Goal: Task Accomplishment & Management: Use online tool/utility

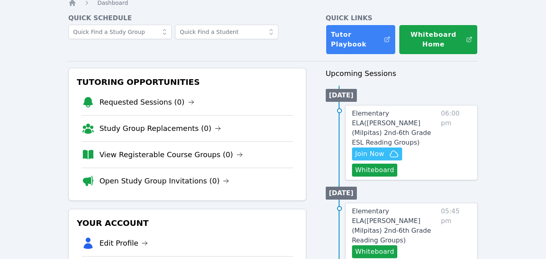
scroll to position [33, 0]
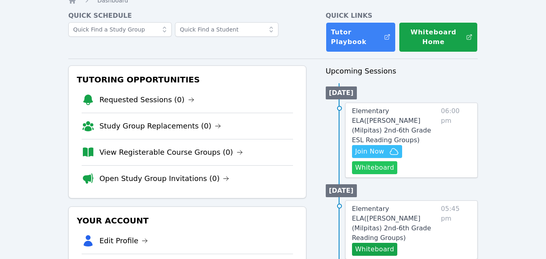
click at [383, 161] on button "Whiteboard" at bounding box center [375, 167] width 46 height 13
click at [385, 147] on span "Join Now" at bounding box center [377, 152] width 44 height 10
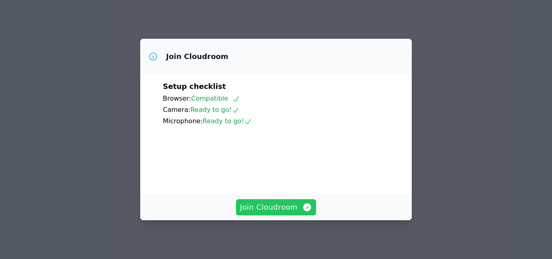
click at [285, 205] on span "Join Cloudroom" at bounding box center [276, 207] width 72 height 11
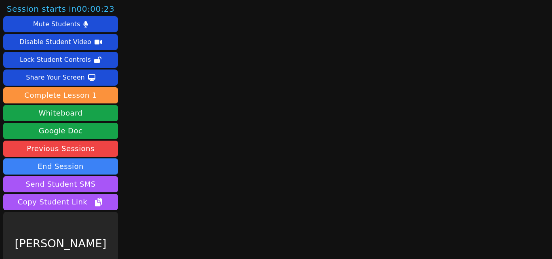
scroll to position [21, 0]
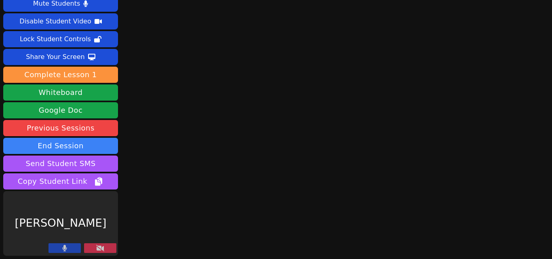
click at [75, 248] on button at bounding box center [64, 248] width 32 height 10
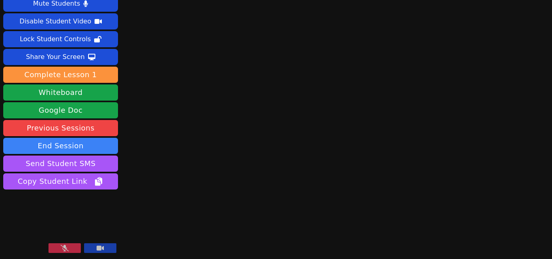
click at [102, 246] on icon at bounding box center [100, 248] width 7 height 6
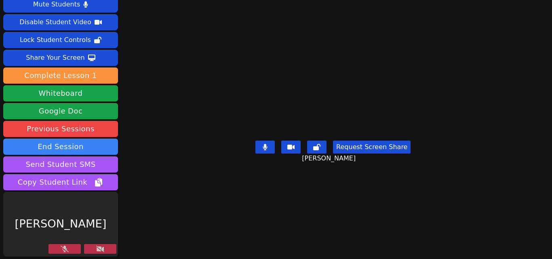
scroll to position [19, 0]
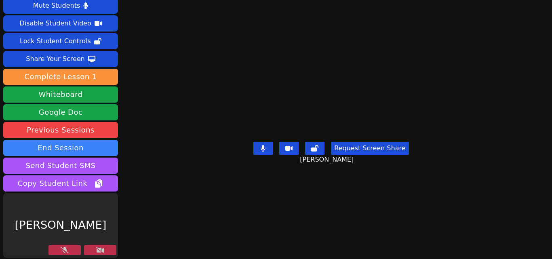
click at [101, 251] on button at bounding box center [100, 250] width 32 height 10
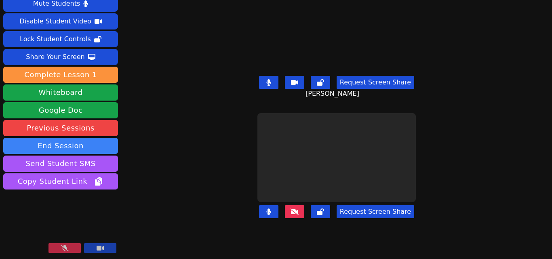
click at [67, 248] on icon at bounding box center [65, 248] width 8 height 6
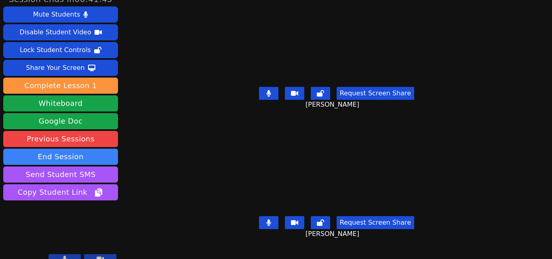
scroll to position [0, 0]
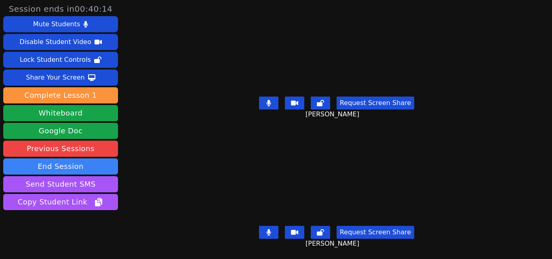
click at [265, 105] on button at bounding box center [268, 103] width 19 height 13
click at [265, 100] on icon at bounding box center [269, 103] width 8 height 6
click at [361, 98] on button "Request Screen Share" at bounding box center [376, 103] width 78 height 13
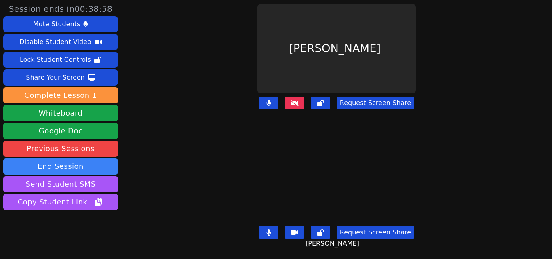
click at [296, 100] on icon at bounding box center [295, 103] width 8 height 6
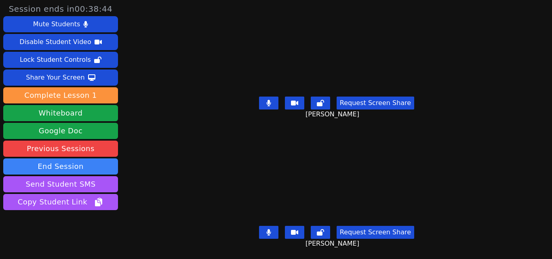
click at [266, 101] on icon at bounding box center [268, 103] width 5 height 6
click at [265, 101] on icon at bounding box center [269, 103] width 8 height 6
click at [266, 101] on icon at bounding box center [268, 103] width 5 height 6
click at [267, 105] on button at bounding box center [268, 103] width 19 height 13
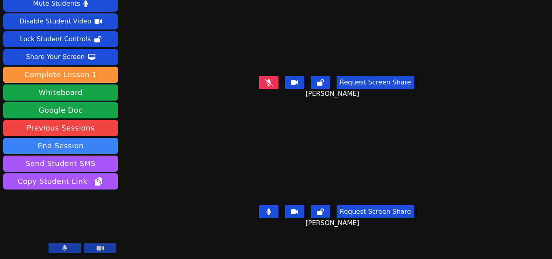
click at [503, 180] on div "Session ends in 00:37:04 Mute Students Disable Student Video Lock Student Contr…" at bounding box center [276, 108] width 552 height 259
click at [262, 205] on button at bounding box center [268, 211] width 19 height 13
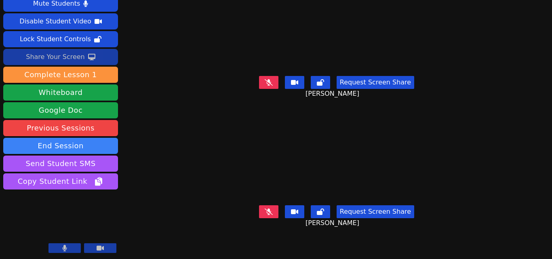
click at [76, 59] on div "Share Your Screen" at bounding box center [55, 57] width 59 height 13
click at [269, 80] on icon at bounding box center [269, 82] width 8 height 6
click at [270, 76] on button at bounding box center [268, 82] width 19 height 13
click at [272, 208] on button at bounding box center [268, 211] width 19 height 13
click at [266, 208] on icon at bounding box center [268, 211] width 5 height 6
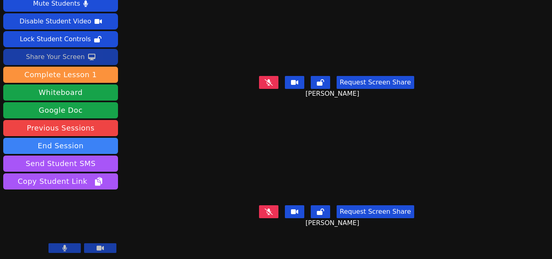
click at [53, 54] on div "Share Your Screen" at bounding box center [55, 57] width 59 height 13
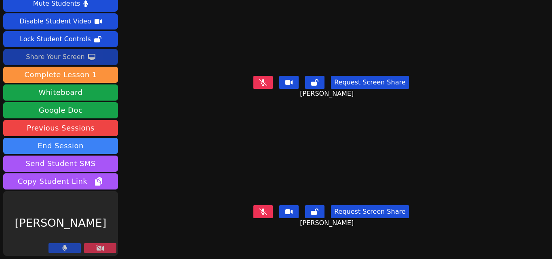
click at [105, 246] on button at bounding box center [100, 248] width 32 height 10
click at [101, 249] on icon at bounding box center [100, 248] width 8 height 6
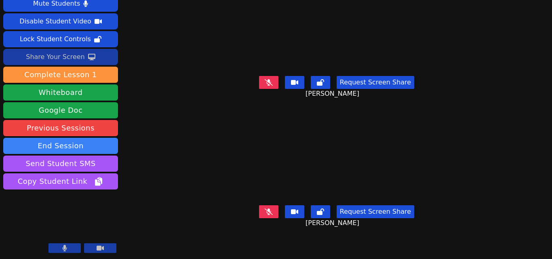
click at [267, 208] on icon at bounding box center [269, 211] width 8 height 6
click at [267, 208] on icon at bounding box center [268, 211] width 4 height 6
click at [272, 78] on button at bounding box center [268, 82] width 19 height 13
click at [271, 82] on button at bounding box center [268, 82] width 19 height 13
click at [270, 208] on icon at bounding box center [269, 211] width 8 height 6
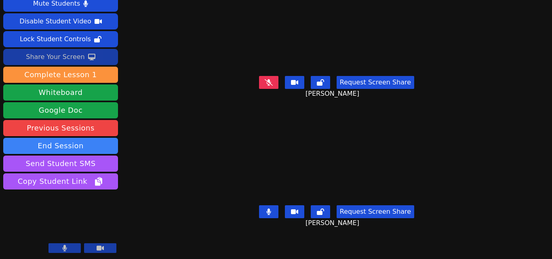
click at [266, 80] on icon at bounding box center [269, 82] width 8 height 6
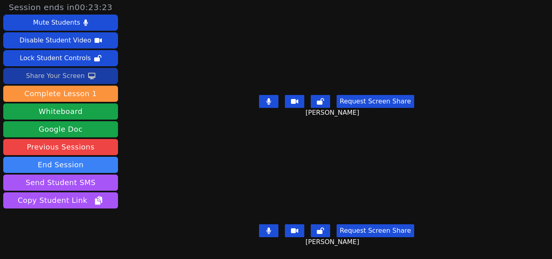
scroll to position [0, 0]
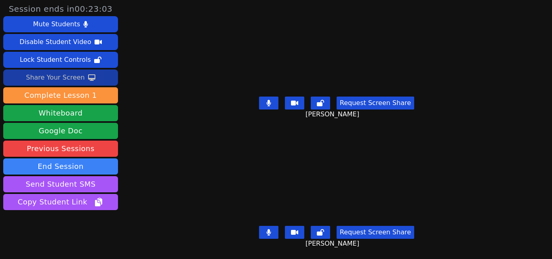
click at [267, 100] on icon at bounding box center [268, 103] width 4 height 6
click at [268, 230] on button at bounding box center [268, 232] width 19 height 13
click at [265, 226] on button at bounding box center [268, 232] width 19 height 13
click at [70, 81] on div "Share Your Screen" at bounding box center [55, 77] width 59 height 13
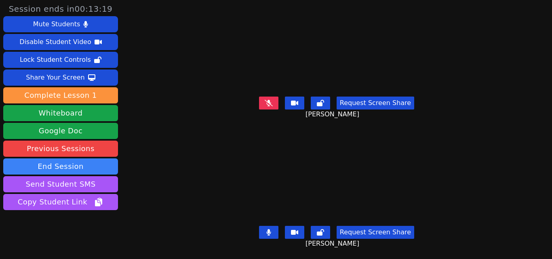
click at [266, 229] on icon at bounding box center [268, 232] width 5 height 6
click at [268, 97] on button at bounding box center [268, 103] width 19 height 13
click at [269, 226] on button at bounding box center [268, 232] width 19 height 13
click at [266, 229] on icon at bounding box center [268, 232] width 5 height 6
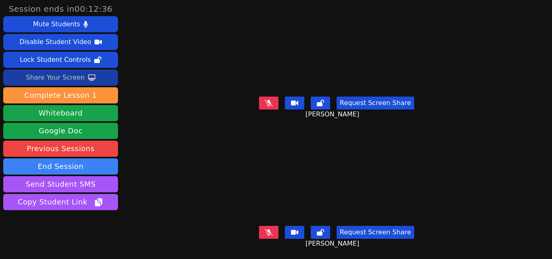
click at [98, 72] on button "Share Your Screen" at bounding box center [60, 77] width 115 height 16
click at [265, 229] on icon at bounding box center [269, 232] width 8 height 6
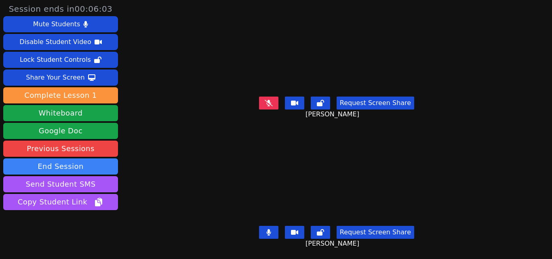
click at [268, 97] on button at bounding box center [268, 103] width 19 height 13
click at [274, 226] on button at bounding box center [268, 232] width 19 height 13
click at [266, 100] on icon at bounding box center [268, 103] width 5 height 6
click at [267, 97] on button at bounding box center [268, 103] width 19 height 13
click at [266, 103] on button at bounding box center [268, 103] width 19 height 13
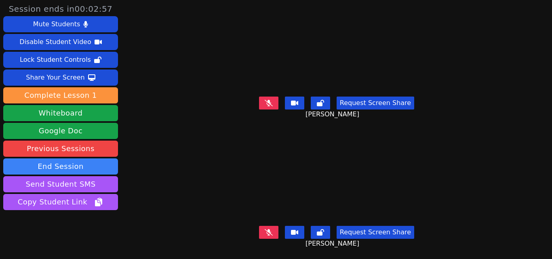
click at [265, 229] on icon at bounding box center [269, 232] width 8 height 6
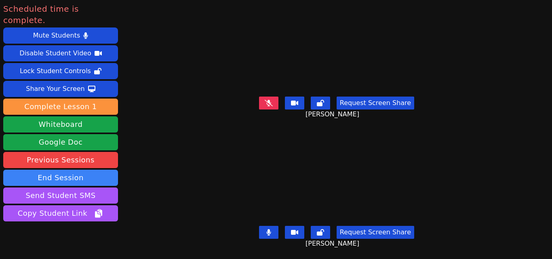
click at [268, 229] on icon at bounding box center [268, 232] width 4 height 6
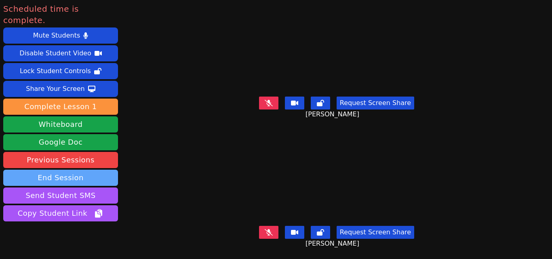
click at [111, 170] on button "End Session" at bounding box center [60, 178] width 115 height 16
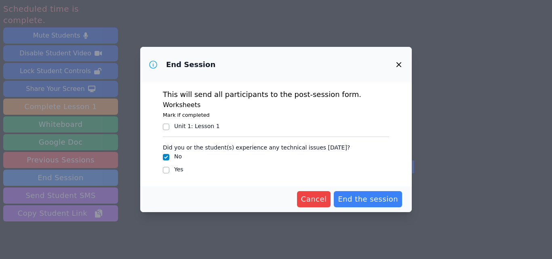
click at [162, 170] on div "This will send all participants to the post-session form. Worksheets Mark if co…" at bounding box center [276, 134] width 272 height 104
click at [168, 171] on input "Yes" at bounding box center [166, 170] width 6 height 6
checkbox input "true"
checkbox input "false"
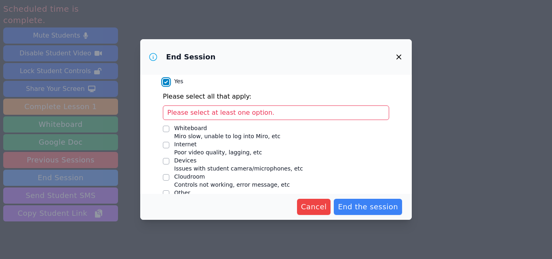
scroll to position [95, 0]
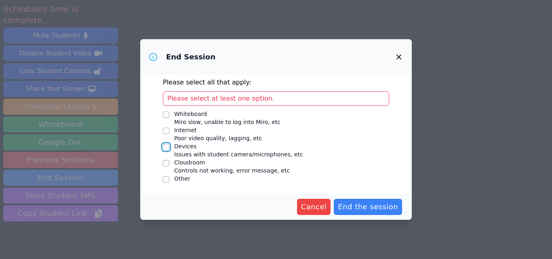
click at [167, 149] on input "Devices Issues with student camera/microphones, etc" at bounding box center [166, 147] width 6 height 6
checkbox input "true"
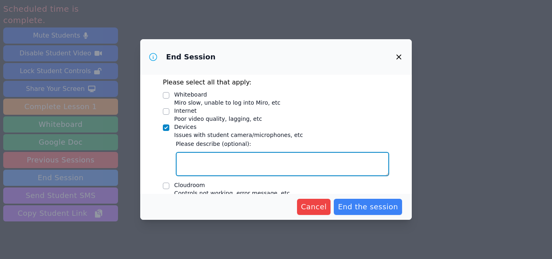
click at [265, 170] on textarea "Devices Issues with student camera/microphones, etc" at bounding box center [282, 164] width 213 height 24
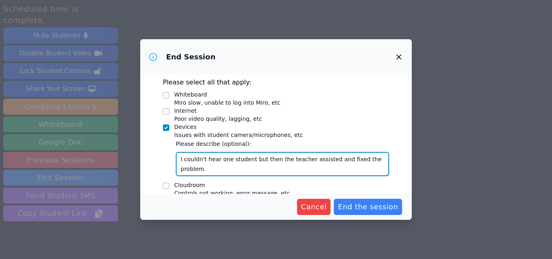
click at [272, 160] on textarea "I couldn't hear one student but then the teacher assisted and fixed the problem." at bounding box center [282, 164] width 213 height 24
type textarea "I couldn't hear one student. However, the teacher assisted and fixed the proble…"
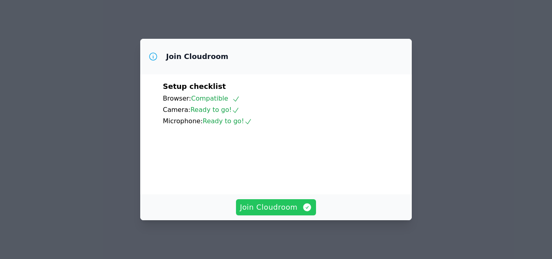
click at [278, 212] on span "Join Cloudroom" at bounding box center [276, 207] width 72 height 11
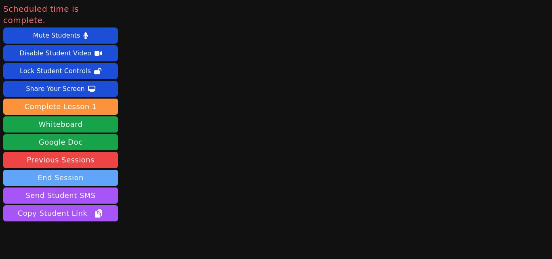
click at [104, 170] on button "End Session" at bounding box center [60, 178] width 115 height 16
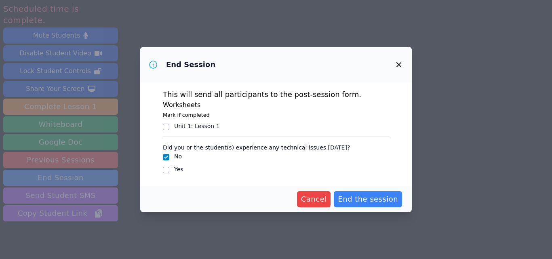
click at [166, 174] on div at bounding box center [166, 170] width 6 height 10
click at [165, 168] on input "Yes" at bounding box center [166, 170] width 6 height 6
checkbox input "true"
checkbox input "false"
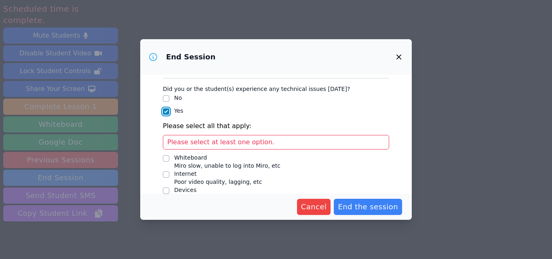
scroll to position [95, 0]
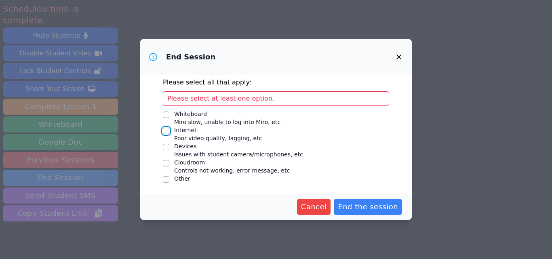
click at [167, 133] on input "Internet Poor video quality, lagging, etc" at bounding box center [166, 131] width 6 height 6
checkbox input "true"
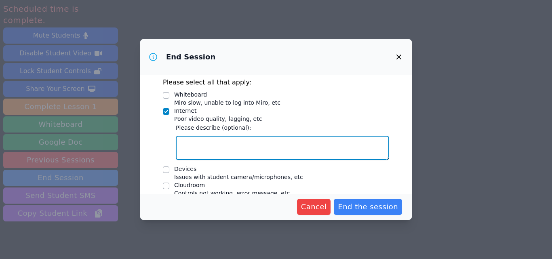
click at [196, 141] on textarea "Internet Poor video quality, lagging, etc" at bounding box center [282, 148] width 213 height 24
type textarea "h"
type textarea "The students had to refresh their screens and it was lagging."
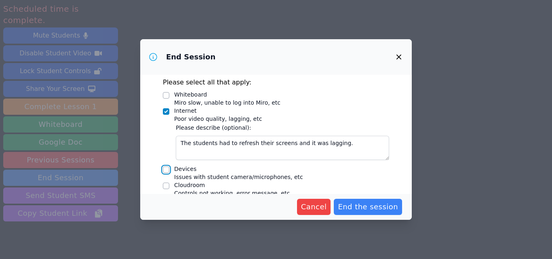
click at [167, 171] on input "Devices Issues with student camera/microphones, etc" at bounding box center [166, 169] width 6 height 6
checkbox input "true"
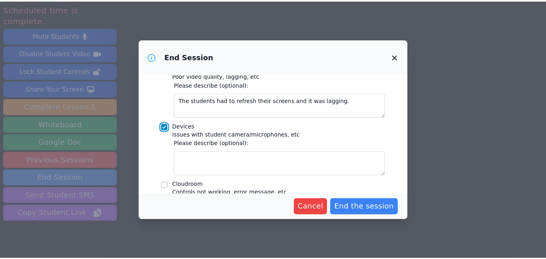
scroll to position [159, 0]
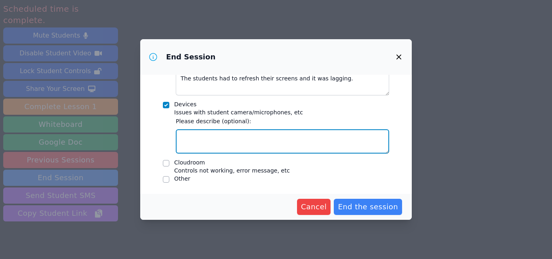
click at [330, 146] on textarea "Devices Issues with student camera/microphones, etc" at bounding box center [282, 141] width 213 height 24
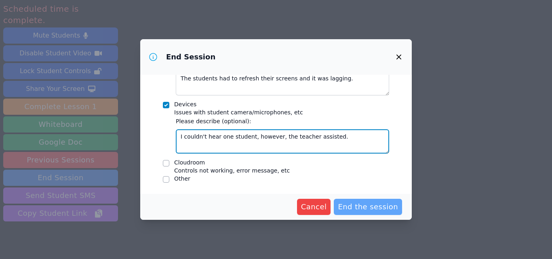
type textarea "I couldn't hear one student, however, the teacher assisted."
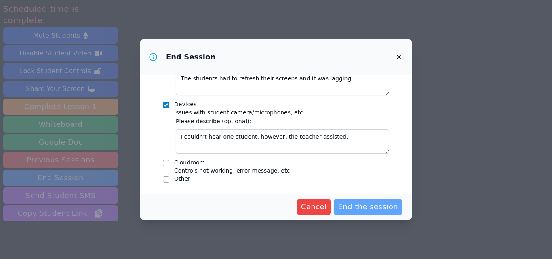
click at [383, 205] on span "End the session" at bounding box center [368, 206] width 60 height 11
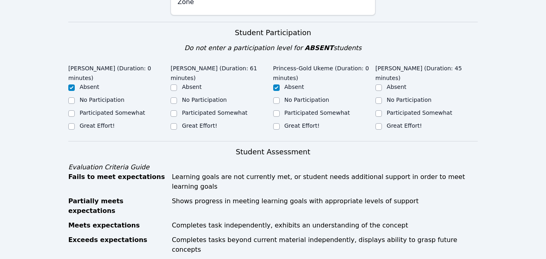
scroll to position [183, 0]
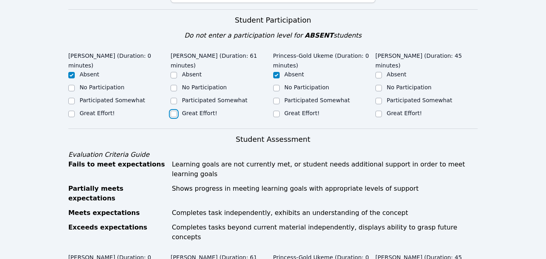
click at [176, 111] on input "Great Effort!" at bounding box center [174, 114] width 6 height 6
checkbox input "true"
click at [382, 109] on div "Great Effort!" at bounding box center [426, 114] width 102 height 10
click at [377, 111] on input "Great Effort!" at bounding box center [378, 114] width 6 height 6
checkbox input "true"
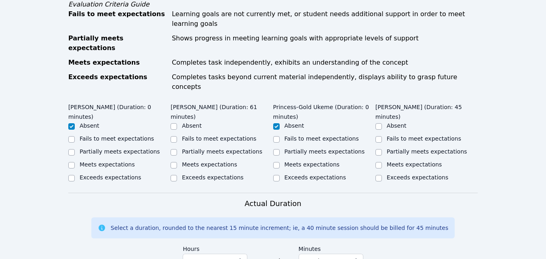
scroll to position [379, 0]
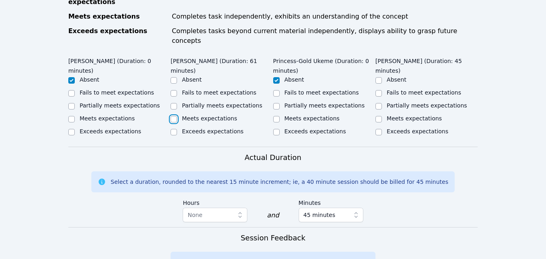
click at [173, 116] on input "Meets expectations" at bounding box center [174, 119] width 6 height 6
checkbox input "true"
click at [377, 116] on input "Meets expectations" at bounding box center [378, 119] width 6 height 6
checkbox input "true"
click at [174, 103] on input "Partially meets expectations" at bounding box center [174, 106] width 6 height 6
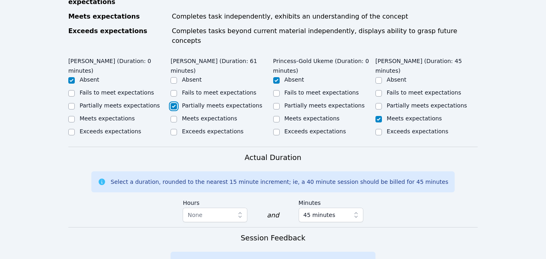
checkbox input "true"
checkbox input "false"
click at [379, 103] on input "Partially meets expectations" at bounding box center [378, 106] width 6 height 6
checkbox input "true"
checkbox input "false"
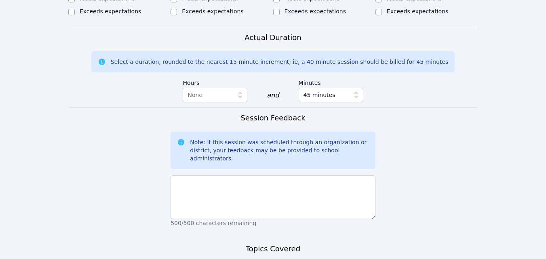
scroll to position [552, 0]
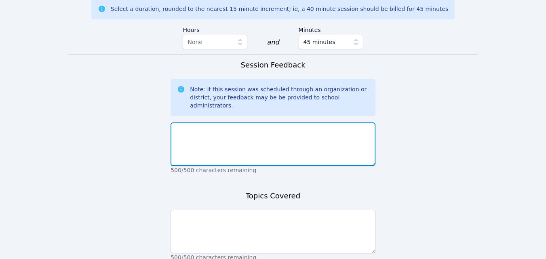
click at [347, 122] on textarea at bounding box center [273, 144] width 205 height 44
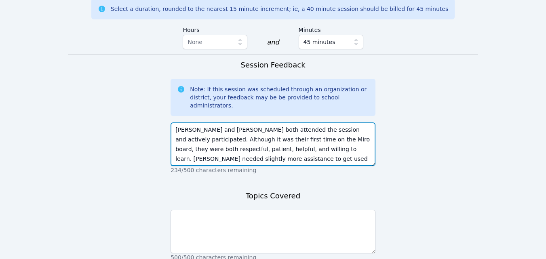
type textarea "Justin and Walter both attended the session and actively participated. Although…"
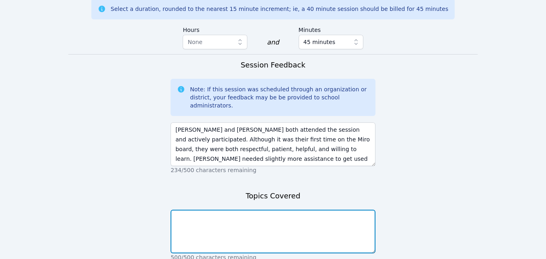
click at [360, 210] on textarea at bounding box center [273, 232] width 205 height 44
type textarea "Miro board tools and Get to Know Me."
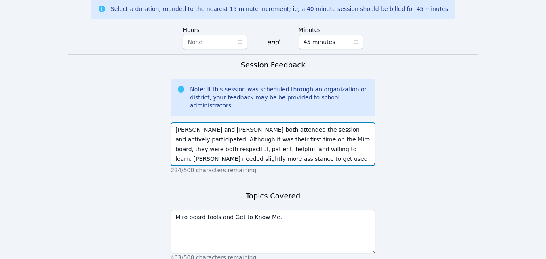
click at [314, 122] on textarea "Justin and Walter both attended the session and actively participated. Although…" at bounding box center [273, 144] width 205 height 44
